Goal: Task Accomplishment & Management: Use online tool/utility

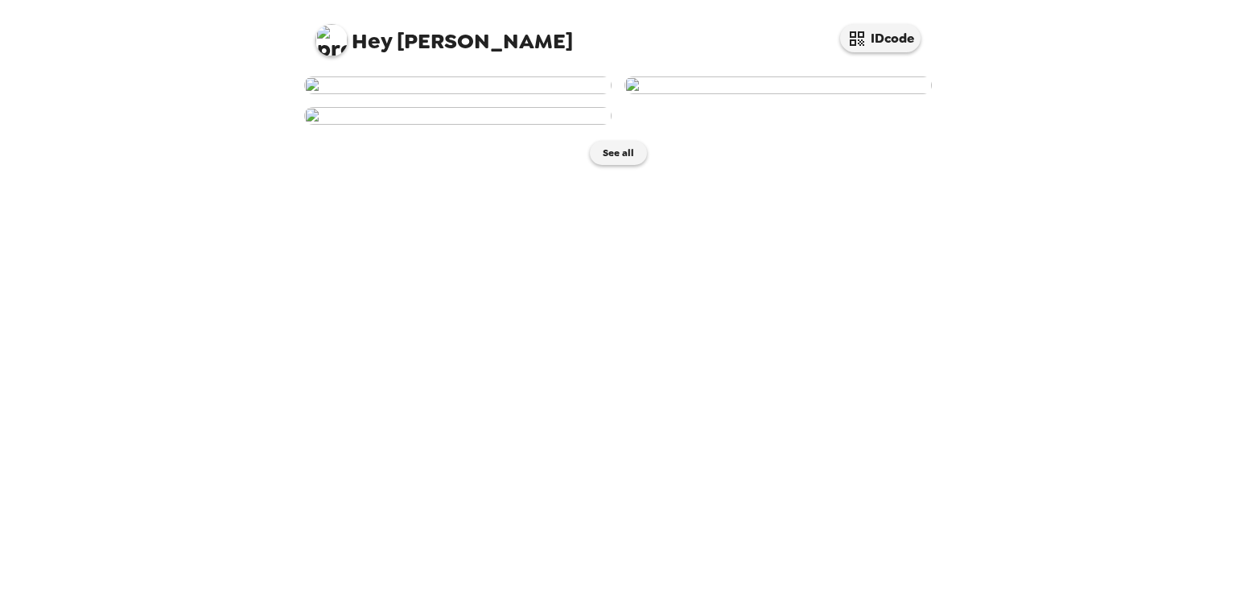
click at [478, 94] on img at bounding box center [457, 85] width 307 height 18
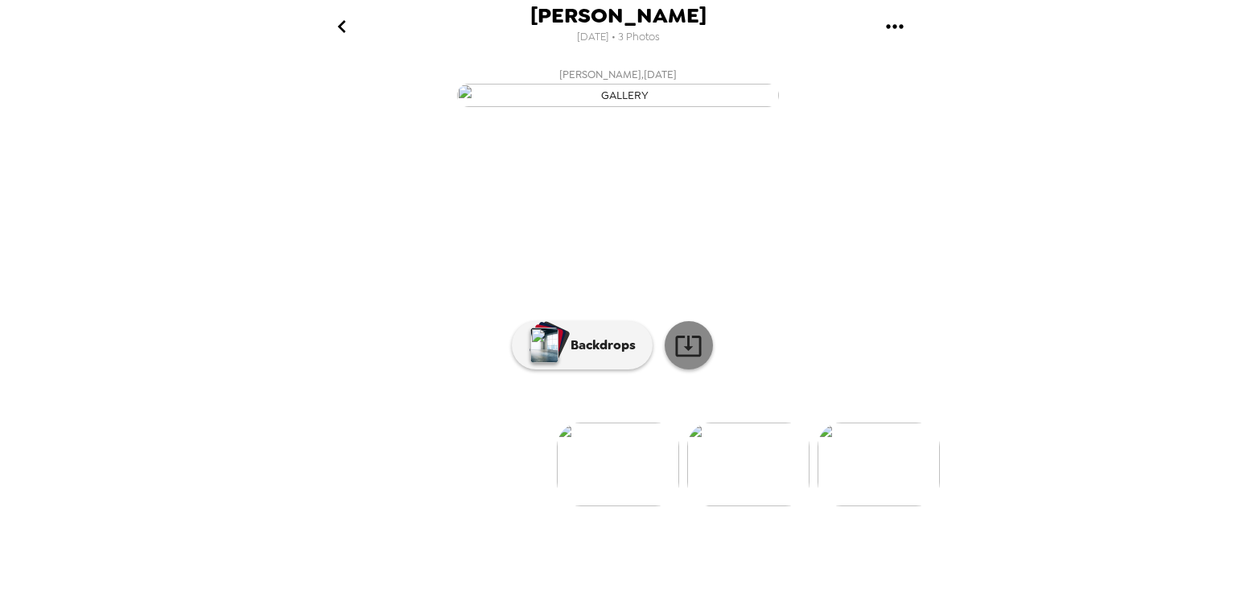
click at [683, 360] on icon at bounding box center [688, 346] width 28 height 28
